Goal: Transaction & Acquisition: Purchase product/service

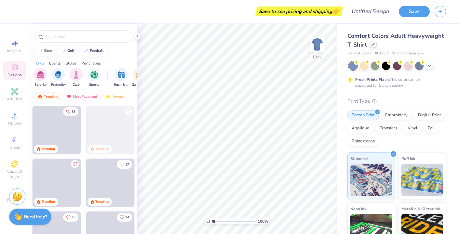
click at [373, 43] on icon at bounding box center [373, 44] width 3 height 3
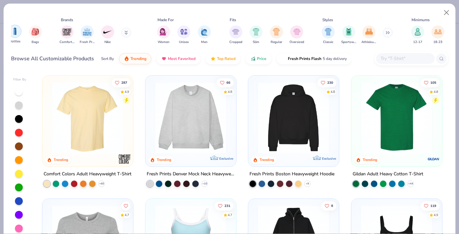
scroll to position [0, 277]
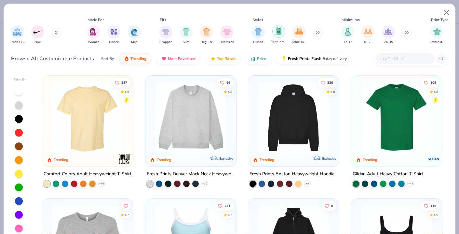
click at [279, 33] on img "filter for Sportswear" at bounding box center [278, 30] width 7 height 7
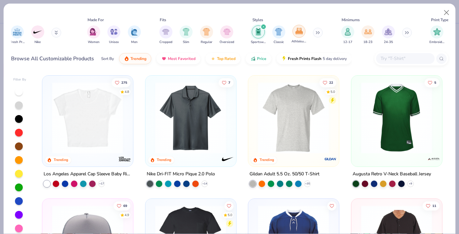
click at [296, 33] on img "filter for Athleisure" at bounding box center [298, 30] width 7 height 7
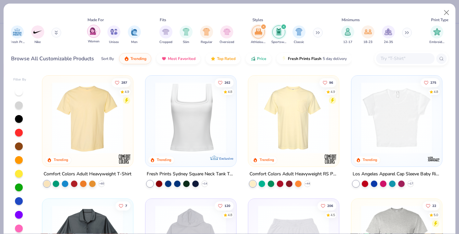
click at [90, 35] on div "filter for Women" at bounding box center [93, 31] width 13 height 13
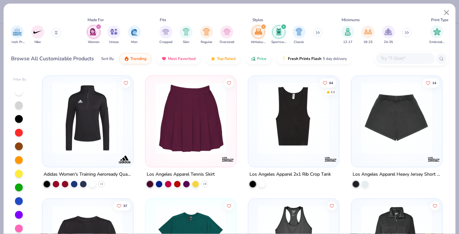
scroll to position [369, 0]
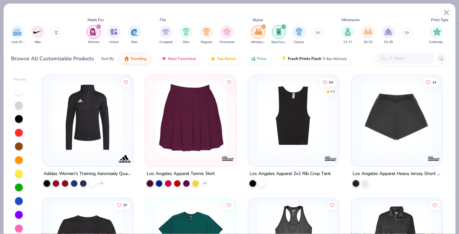
click at [82, 161] on div at bounding box center [87, 120] width 91 height 91
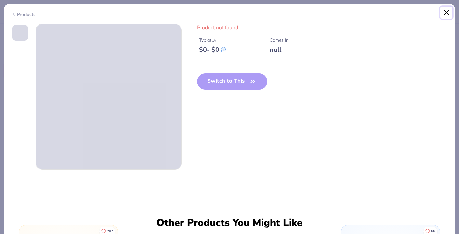
click at [441, 15] on button "Close" at bounding box center [447, 13] width 12 height 12
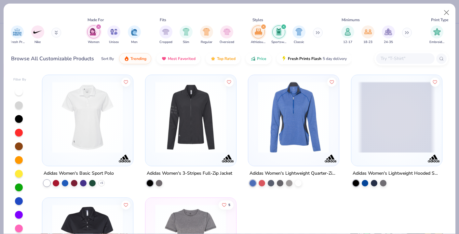
scroll to position [2099, 0]
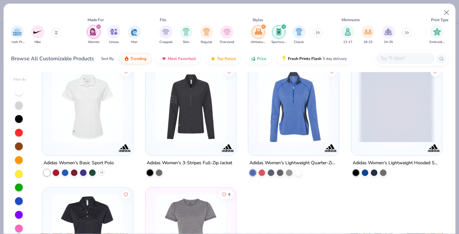
click at [177, 136] on img at bounding box center [191, 106] width 78 height 71
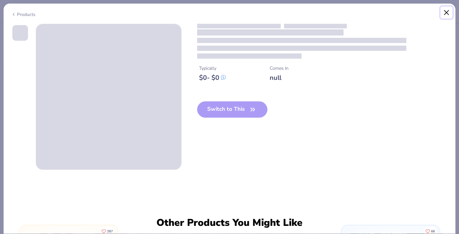
click at [444, 12] on button "Close" at bounding box center [447, 13] width 12 height 12
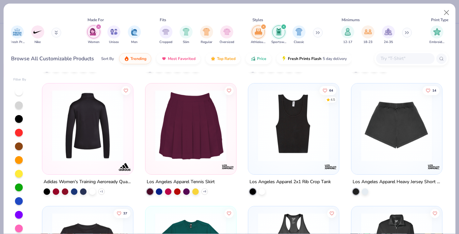
scroll to position [337, 0]
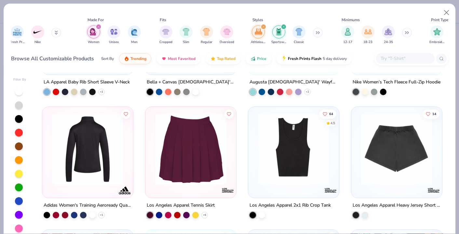
click at [106, 172] on img at bounding box center [88, 148] width 78 height 71
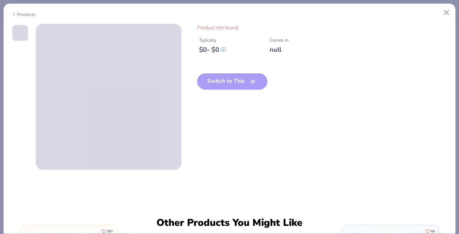
click at [15, 16] on icon at bounding box center [13, 14] width 5 height 8
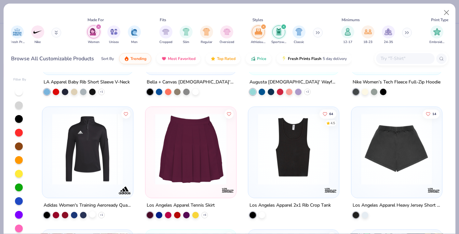
click at [94, 212] on div at bounding box center [92, 213] width 7 height 7
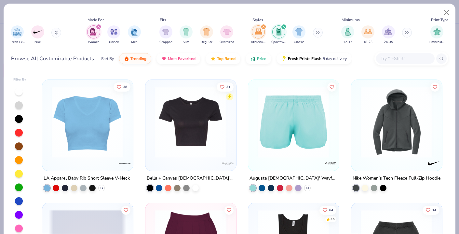
scroll to position [231, 0]
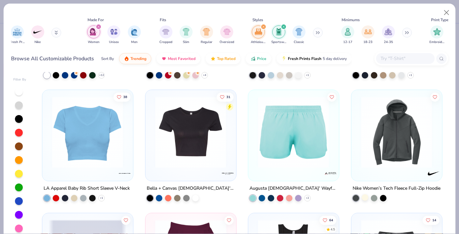
click at [365, 197] on div at bounding box center [365, 197] width 7 height 7
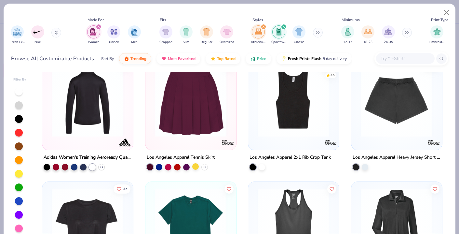
scroll to position [372, 0]
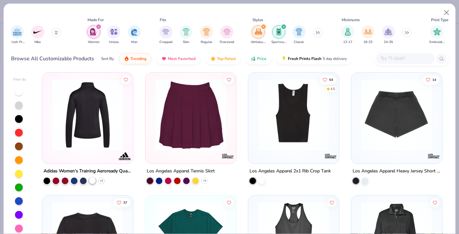
click at [92, 181] on div at bounding box center [92, 179] width 7 height 7
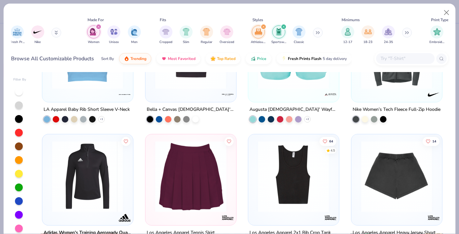
scroll to position [383, 0]
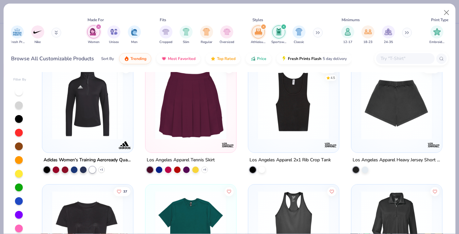
click at [101, 120] on img at bounding box center [87, 103] width 77 height 71
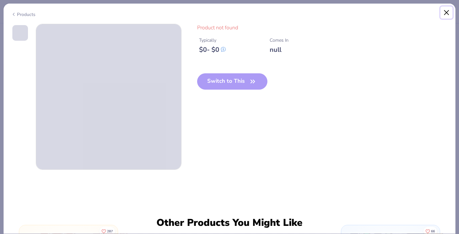
click at [442, 14] on button "Close" at bounding box center [447, 13] width 12 height 12
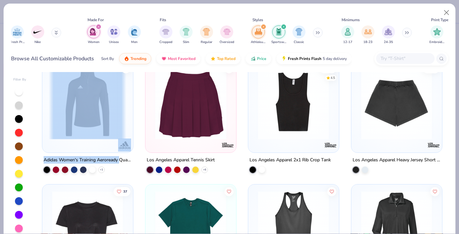
drag, startPoint x: 40, startPoint y: 158, endPoint x: 120, endPoint y: 158, distance: 80.4
click at [121, 159] on div "38 LA Apparel Baby Rib Short Sleeve V-Neck + 1 31 Bella + Canvas [DEMOGRAPHIC_D…" at bounding box center [242, 155] width 412 height 167
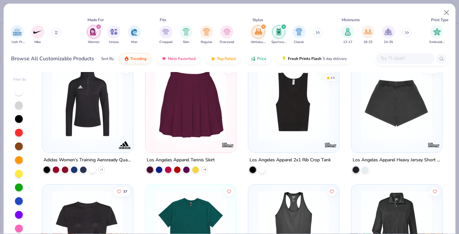
click at [56, 133] on img at bounding box center [87, 103] width 77 height 71
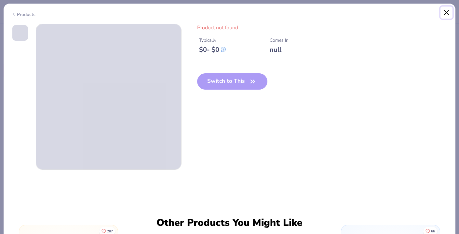
click at [447, 14] on button "Close" at bounding box center [447, 13] width 12 height 12
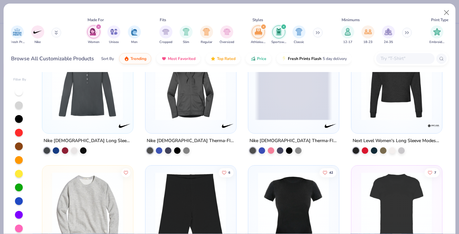
scroll to position [1252, 0]
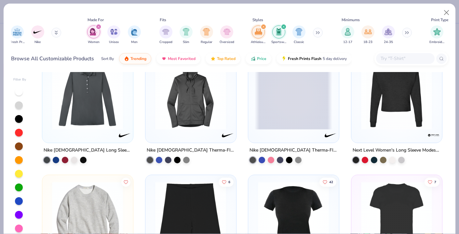
click at [309, 101] on span at bounding box center [293, 93] width 77 height 71
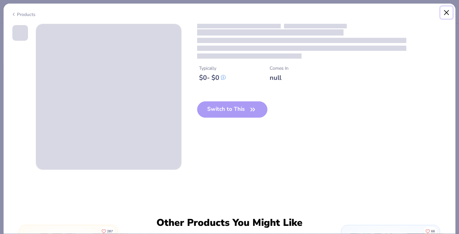
click at [445, 11] on button "Close" at bounding box center [447, 13] width 12 height 12
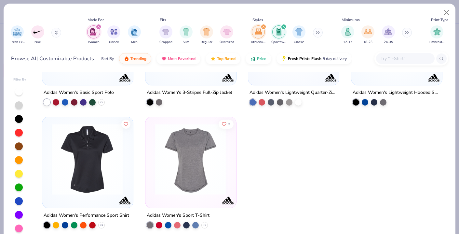
scroll to position [2113, 0]
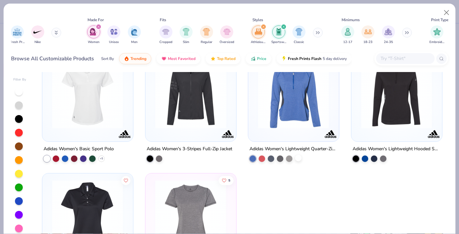
click at [295, 156] on div at bounding box center [298, 157] width 7 height 7
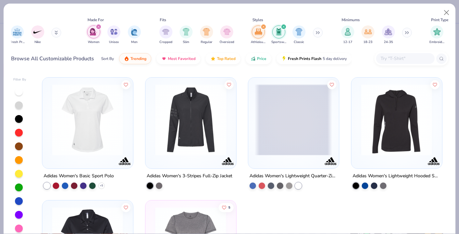
scroll to position [2071, 0]
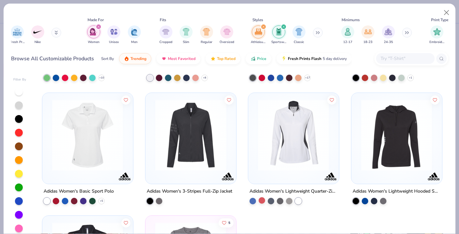
click at [262, 200] on div at bounding box center [262, 200] width 7 height 7
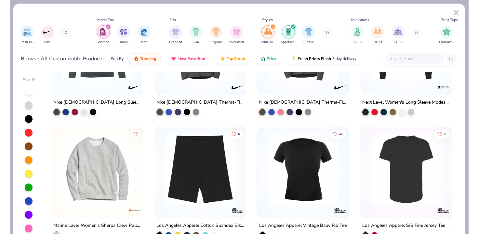
scroll to position [1298, 0]
